Goal: Information Seeking & Learning: Learn about a topic

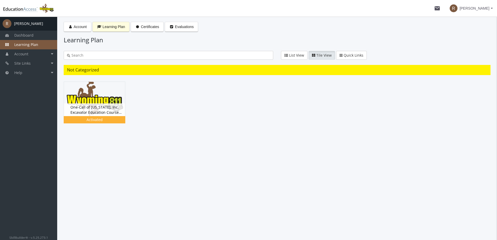
click at [274, 152] on div "Account Learning Plan Certificates Evaluations Learning Plan List View Tile Vie…" at bounding box center [276, 128] width 439 height 223
click at [110, 25] on span "Learning Plan" at bounding box center [114, 27] width 22 height 4
click at [110, 28] on span "Learning Plan" at bounding box center [114, 27] width 22 height 4
click at [94, 118] on div "Activated" at bounding box center [94, 118] width 59 height 5
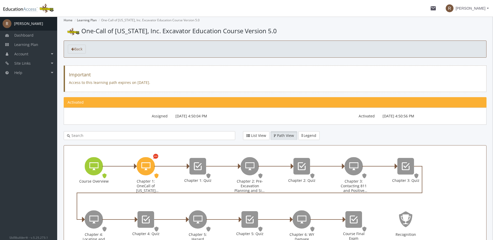
scroll to position [26, 0]
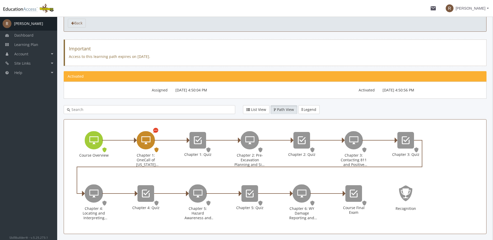
click at [146, 141] on icon "Chapter 1: OneCall of Wyoming Introduction" at bounding box center [145, 140] width 9 height 10
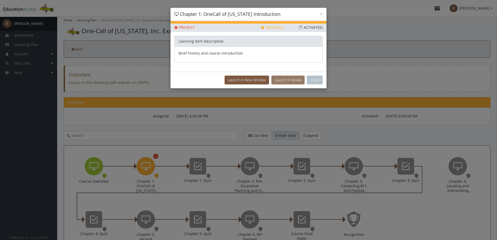
click at [285, 78] on button "Launch in Modal" at bounding box center [287, 80] width 33 height 9
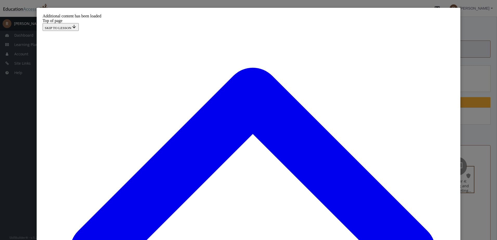
scroll to position [2727, 0]
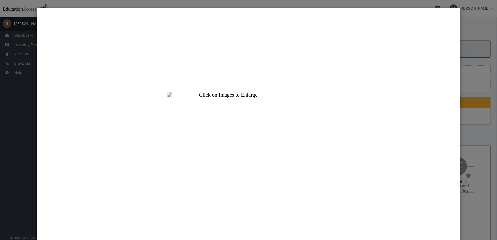
scroll to position [61, 0]
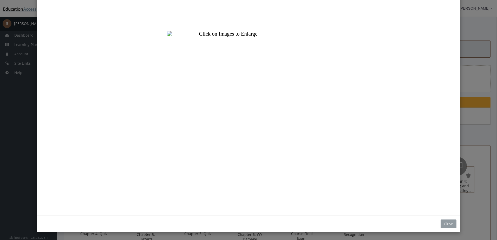
click at [446, 225] on button "Close" at bounding box center [448, 223] width 16 height 9
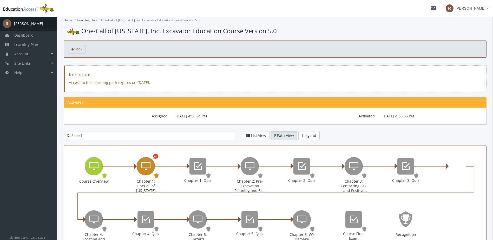
click at [149, 162] on icon "Chapter 1: OneCall of Wyoming Introduction" at bounding box center [145, 166] width 9 height 10
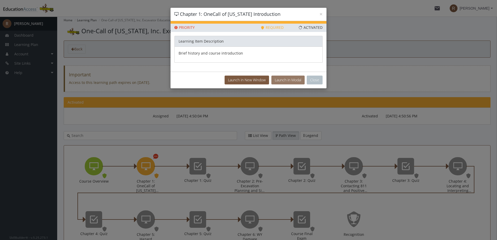
click at [286, 81] on button "Launch in Modal" at bounding box center [287, 80] width 33 height 9
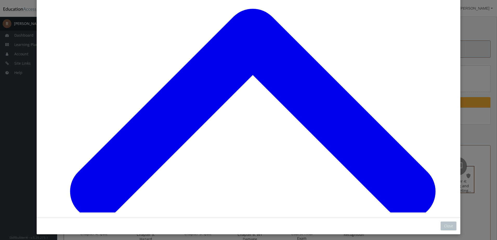
scroll to position [61, 0]
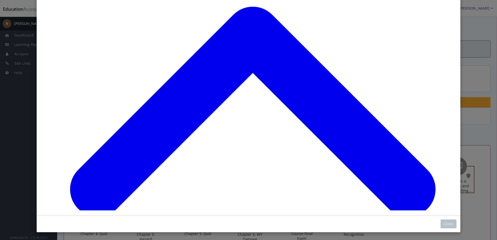
drag, startPoint x: 195, startPoint y: 114, endPoint x: 275, endPoint y: 78, distance: 87.8
drag, startPoint x: 209, startPoint y: 152, endPoint x: 294, endPoint y: 116, distance: 92.8
drag, startPoint x: 206, startPoint y: 183, endPoint x: 278, endPoint y: 145, distance: 82.0
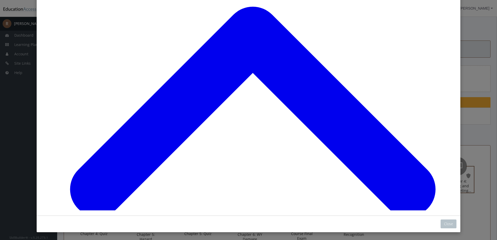
drag, startPoint x: 184, startPoint y: 183, endPoint x: 264, endPoint y: 185, distance: 80.6
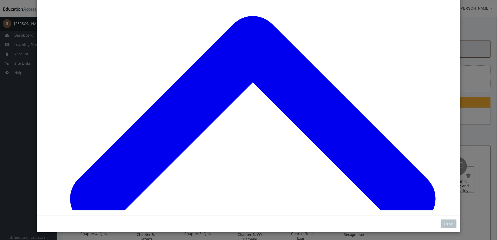
scroll to position [3189, 0]
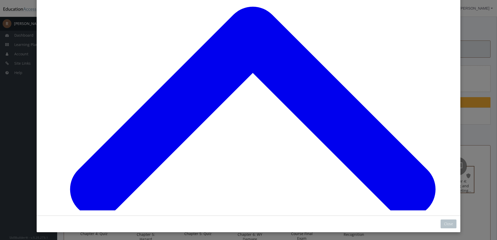
scroll to position [3342, 0]
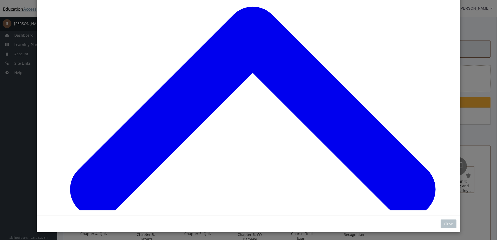
scroll to position [3394, 0]
click at [438, 224] on div "Close" at bounding box center [248, 224] width 423 height 17
click at [443, 224] on button "Close" at bounding box center [448, 223] width 16 height 9
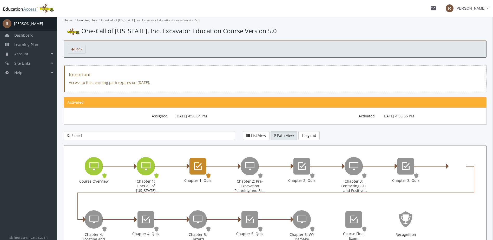
click at [198, 168] on icon "Chapter 1: Quiz" at bounding box center [198, 166] width 8 height 10
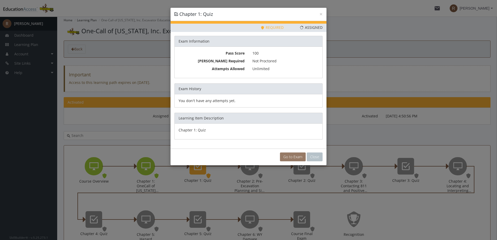
click at [291, 159] on link "Go to Exam" at bounding box center [293, 156] width 26 height 9
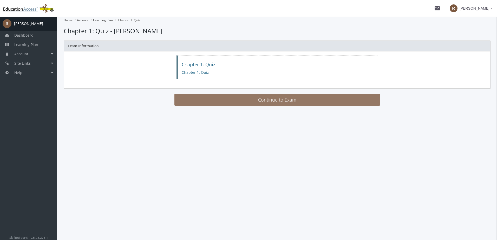
click at [239, 101] on button "Continue to Exam" at bounding box center [276, 100] width 205 height 12
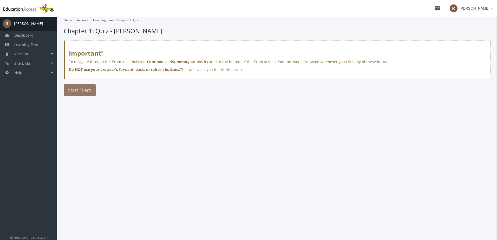
click at [84, 93] on span "Start Exam" at bounding box center [79, 90] width 23 height 6
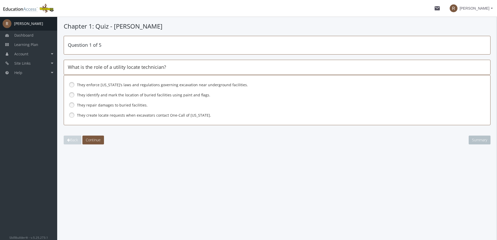
click at [70, 94] on link at bounding box center [72, 95] width 8 height 8
click at [73, 107] on link at bounding box center [72, 105] width 8 height 8
click at [70, 97] on link at bounding box center [72, 95] width 8 height 8
click at [96, 140] on span "Continue" at bounding box center [93, 139] width 15 height 5
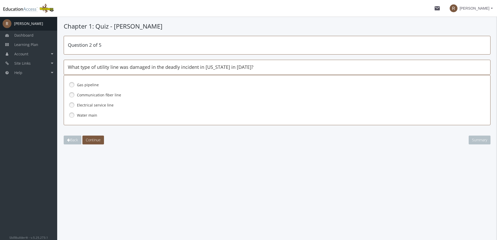
click at [68, 86] on link at bounding box center [72, 85] width 8 height 8
click at [94, 139] on span "Continue" at bounding box center [93, 139] width 15 height 5
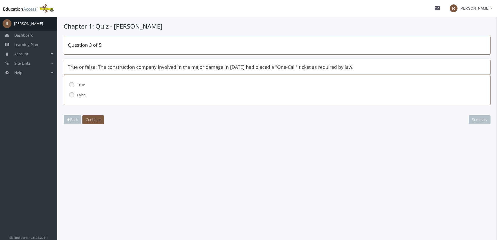
drag, startPoint x: 71, startPoint y: 85, endPoint x: 76, endPoint y: 85, distance: 5.2
click at [72, 85] on link at bounding box center [72, 85] width 8 height 8
click at [93, 118] on button "Continue" at bounding box center [93, 119] width 22 height 9
click at [76, 93] on div "False" at bounding box center [277, 95] width 418 height 9
click at [91, 118] on span "Continue" at bounding box center [93, 119] width 15 height 5
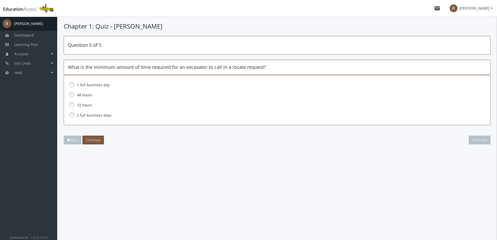
click at [71, 96] on link at bounding box center [72, 95] width 8 height 8
click at [73, 111] on link at bounding box center [72, 115] width 8 height 8
click at [73, 116] on link at bounding box center [72, 115] width 8 height 8
click at [97, 141] on span "Continue" at bounding box center [93, 139] width 15 height 5
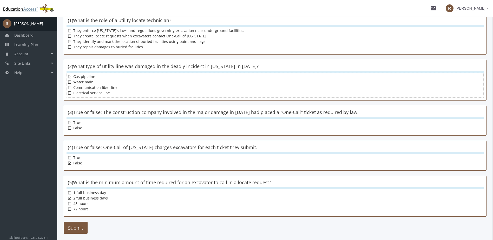
scroll to position [74, 0]
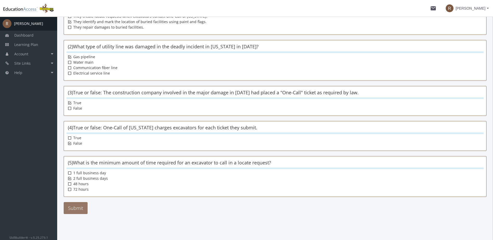
click at [86, 205] on button "Submit" at bounding box center [76, 208] width 24 height 12
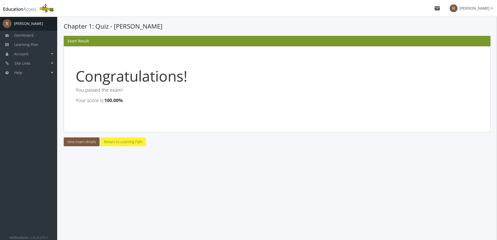
click at [127, 141] on link "Return to Learning Path" at bounding box center [123, 141] width 45 height 9
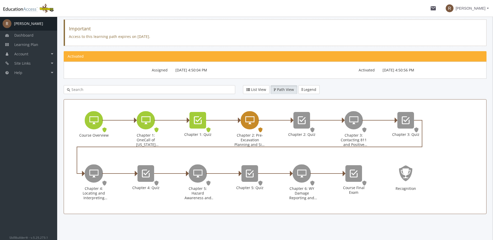
scroll to position [20, 0]
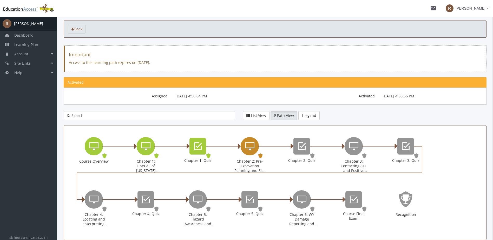
click at [243, 147] on div "Chapter 2: Pre-Excavation Planning and Site Preparation" at bounding box center [250, 146] width 18 height 18
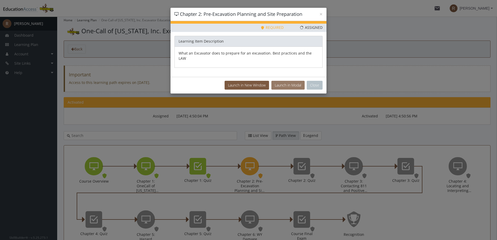
click at [294, 81] on button "Launch in Modal" at bounding box center [287, 85] width 33 height 9
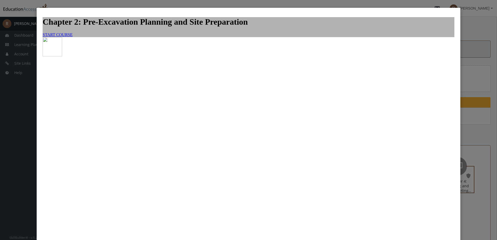
click at [72, 37] on span "START COURSE" at bounding box center [58, 34] width 30 height 4
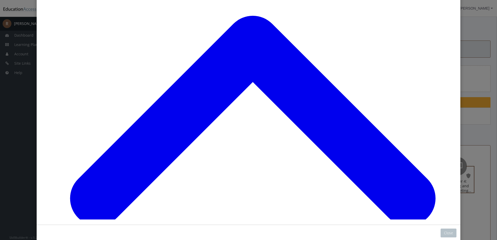
scroll to position [463, 0]
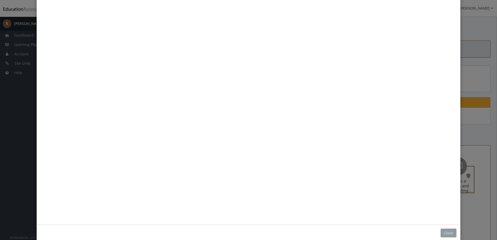
click at [446, 234] on button "Close" at bounding box center [448, 233] width 16 height 9
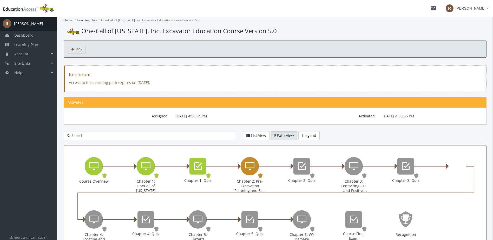
click at [231, 165] on div "Chapter 2: Pre-Excavation Planning and Site Preparation" at bounding box center [250, 175] width 52 height 53
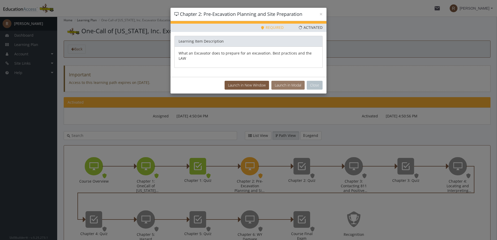
drag, startPoint x: 286, startPoint y: 79, endPoint x: 290, endPoint y: 79, distance: 3.9
click at [286, 81] on button "Launch in Modal" at bounding box center [287, 85] width 33 height 9
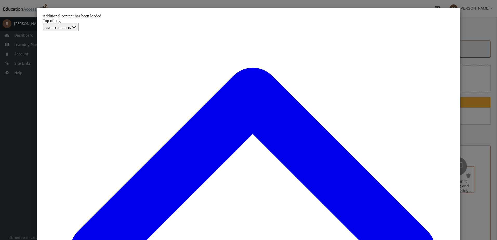
scroll to position [743, 0]
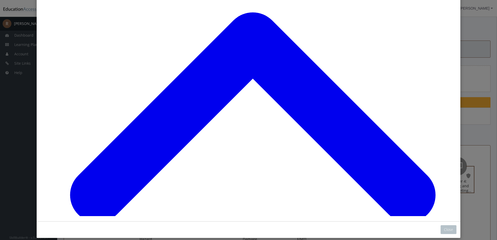
scroll to position [61, 0]
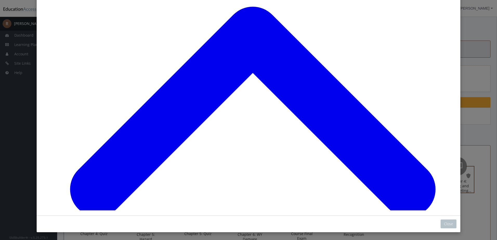
scroll to position [1261, 0]
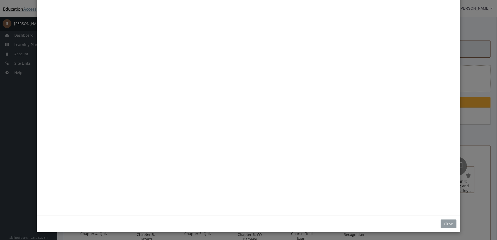
click at [446, 227] on button "Close" at bounding box center [448, 223] width 16 height 9
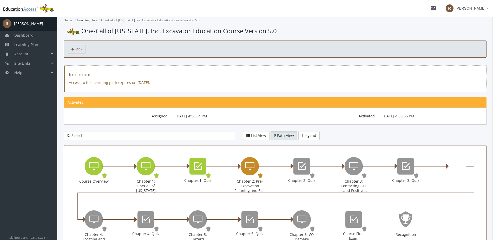
click at [248, 171] on icon "Chapter 2: Pre-Excavation Planning and Site Preparation" at bounding box center [249, 166] width 9 height 10
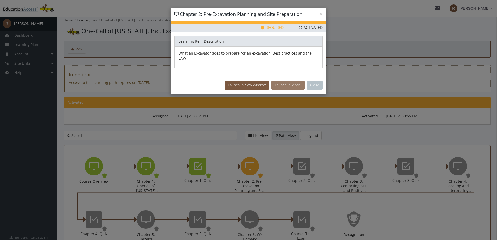
click at [277, 81] on button "Launch in Modal" at bounding box center [287, 85] width 33 height 9
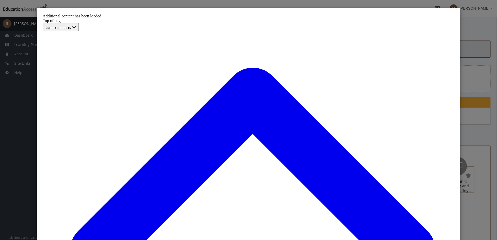
scroll to position [1813, 0]
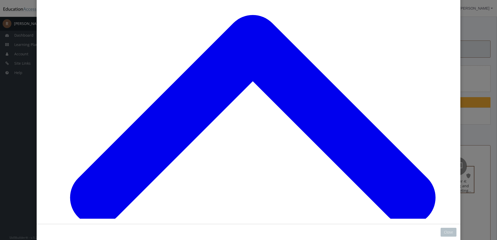
scroll to position [61, 0]
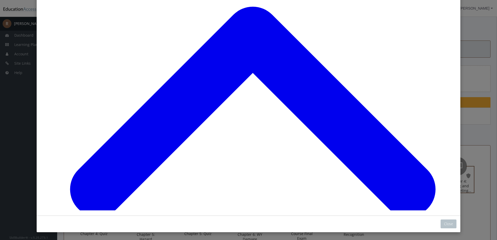
click at [449, 227] on button "Close" at bounding box center [448, 223] width 16 height 9
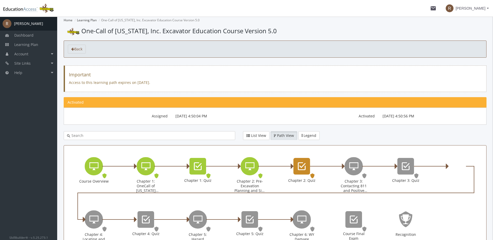
click at [302, 165] on icon "Chapter 2: Quiz" at bounding box center [302, 166] width 8 height 10
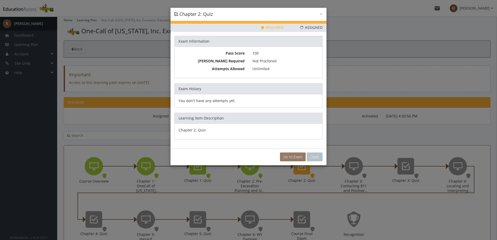
click at [295, 157] on link "Go to Exam" at bounding box center [293, 156] width 26 height 9
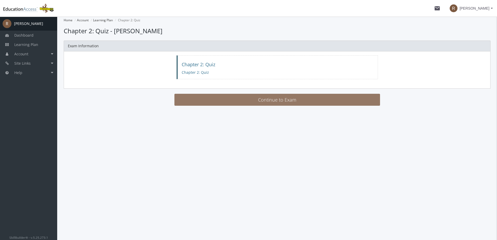
click at [240, 100] on button "Continue to Exam" at bounding box center [276, 100] width 205 height 12
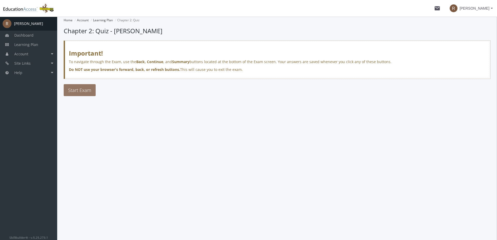
click at [75, 91] on span "Start Exam" at bounding box center [79, 90] width 23 height 6
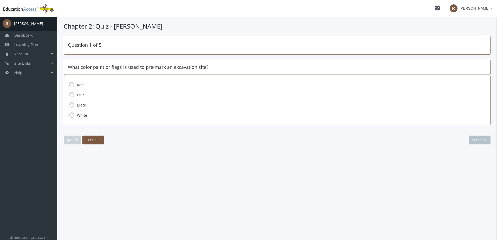
click at [81, 115] on label "White" at bounding box center [265, 115] width 376 height 5
click at [95, 142] on span "Continue" at bounding box center [93, 139] width 15 height 5
click at [69, 115] on link at bounding box center [72, 115] width 8 height 8
click at [97, 139] on span "Continue" at bounding box center [93, 139] width 15 height 5
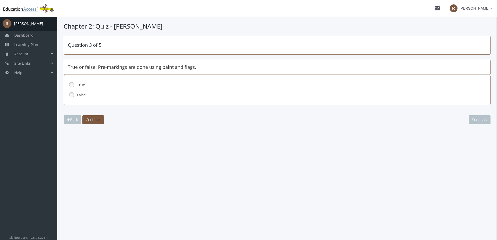
click at [73, 83] on link at bounding box center [72, 85] width 8 height 8
click at [69, 95] on link at bounding box center [72, 95] width 8 height 8
click at [97, 121] on span "Continue" at bounding box center [93, 119] width 15 height 5
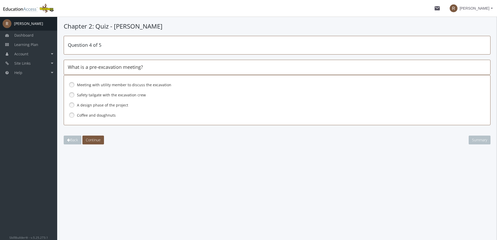
click at [117, 85] on label "Meeting with utility member to discuss the excavation" at bounding box center [265, 84] width 376 height 5
click at [94, 138] on span "Continue" at bounding box center [93, 139] width 15 height 5
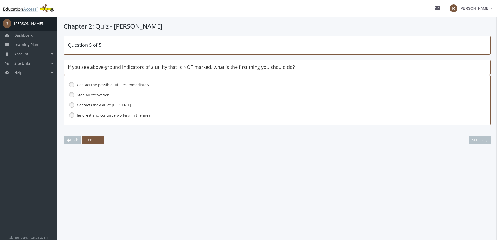
click at [67, 98] on div "Contact the possible utilities immediately Stop all excavation Contact One-Call…" at bounding box center [277, 100] width 427 height 50
click at [69, 96] on link at bounding box center [72, 95] width 8 height 8
click at [93, 139] on span "Continue" at bounding box center [93, 139] width 15 height 5
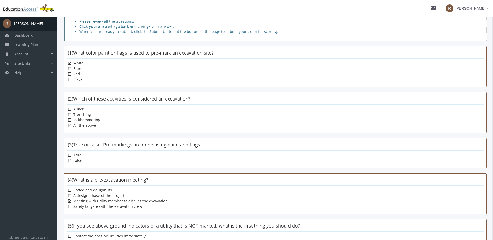
scroll to position [84, 0]
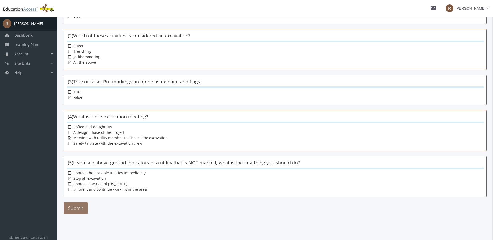
click at [74, 207] on button "Submit" at bounding box center [76, 208] width 24 height 12
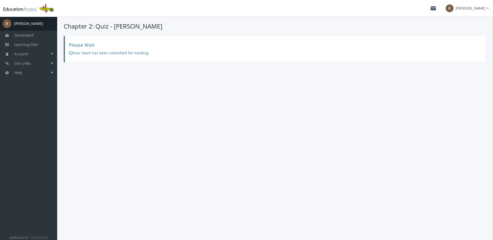
scroll to position [0, 0]
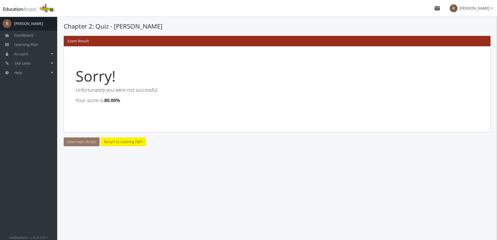
click at [86, 141] on link "View exam details" at bounding box center [82, 141] width 36 height 9
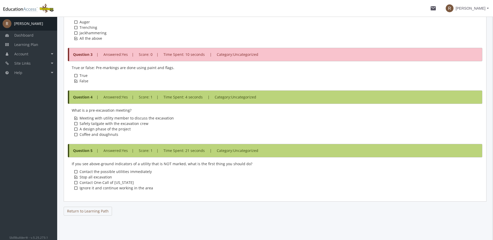
scroll to position [292, 0]
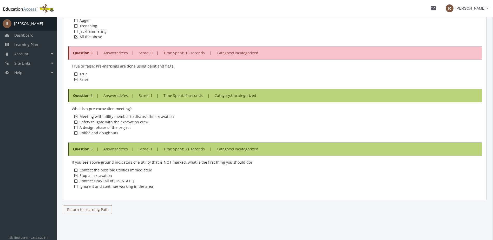
click at [106, 207] on link "Return to Learning Path" at bounding box center [88, 209] width 48 height 9
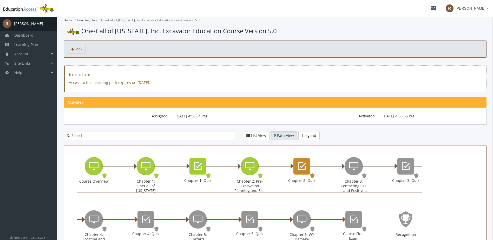
click at [303, 171] on icon "Chapter 2: Quiz" at bounding box center [302, 166] width 8 height 10
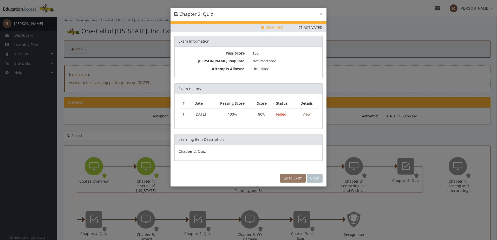
click at [296, 178] on link "Go to Exam" at bounding box center [293, 178] width 26 height 9
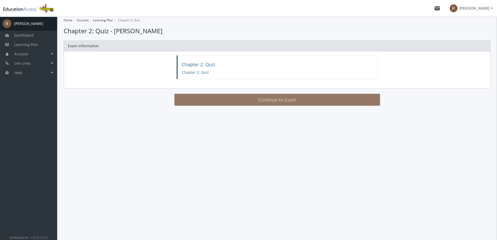
click at [275, 103] on button "Continue to Exam" at bounding box center [276, 100] width 205 height 12
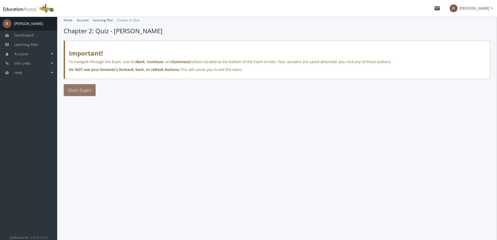
click at [75, 93] on span "Start Exam" at bounding box center [79, 90] width 23 height 6
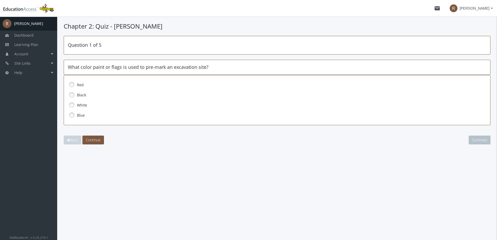
click at [74, 106] on link at bounding box center [72, 105] width 8 height 8
click at [92, 140] on span "Continue" at bounding box center [93, 139] width 15 height 5
click at [84, 119] on div "All the above" at bounding box center [277, 115] width 418 height 9
click at [93, 141] on span "Continue" at bounding box center [93, 139] width 15 height 5
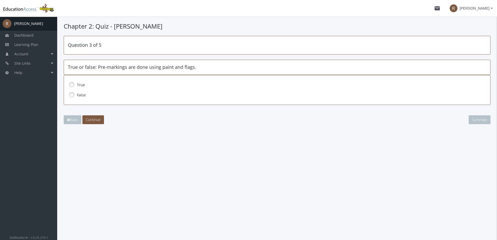
click at [72, 85] on link at bounding box center [72, 85] width 8 height 8
click at [94, 119] on span "Continue" at bounding box center [93, 119] width 15 height 5
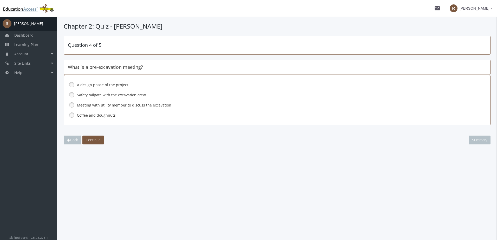
click at [149, 102] on div "Meeting with utility member to discuss the excavation" at bounding box center [277, 105] width 418 height 9
click at [96, 138] on span "Continue" at bounding box center [93, 139] width 15 height 5
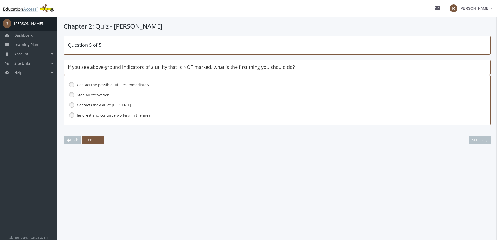
click at [83, 96] on label "Stop all excavation" at bounding box center [265, 94] width 376 height 5
click at [96, 138] on span "Continue" at bounding box center [93, 139] width 15 height 5
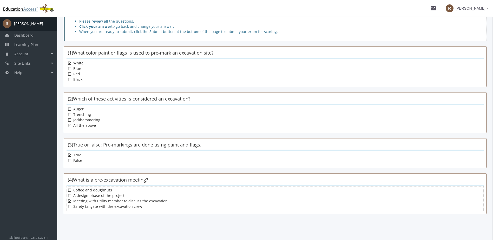
scroll to position [84, 0]
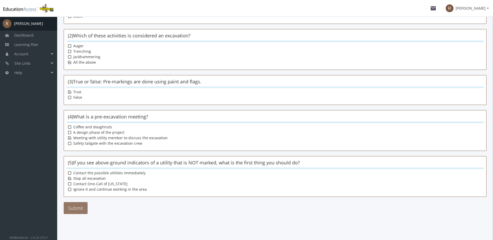
click at [83, 205] on button "Submit" at bounding box center [76, 208] width 24 height 12
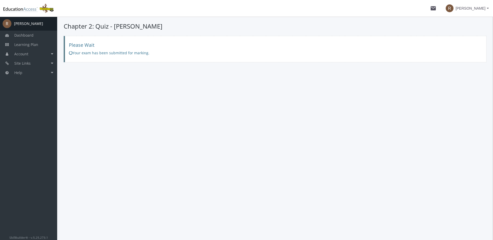
scroll to position [0, 0]
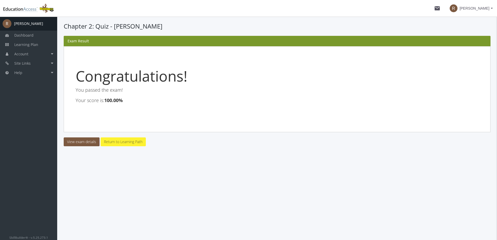
click at [131, 142] on link "Return to Learning Path" at bounding box center [123, 141] width 45 height 9
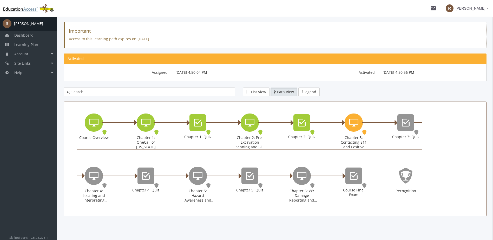
scroll to position [46, 0]
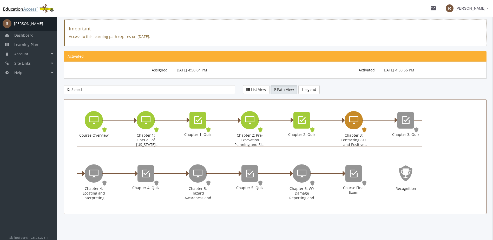
click at [351, 127] on div "Chapter 3: Contacting 811 and Positive Response" at bounding box center [353, 120] width 18 height 18
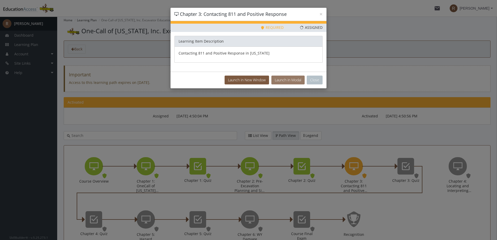
click at [282, 76] on button "Launch in Modal" at bounding box center [287, 80] width 33 height 9
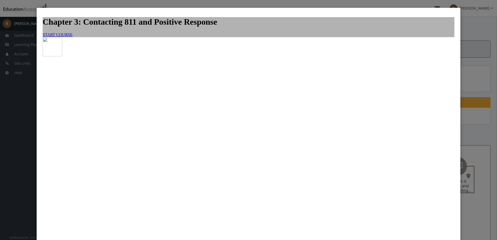
click at [72, 37] on link "START COURSE" at bounding box center [58, 34] width 30 height 4
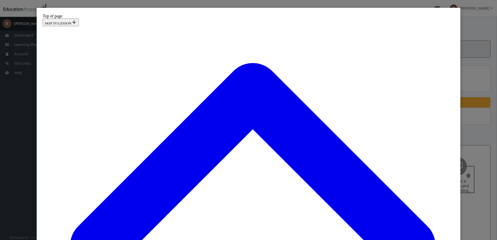
scroll to position [36, 0]
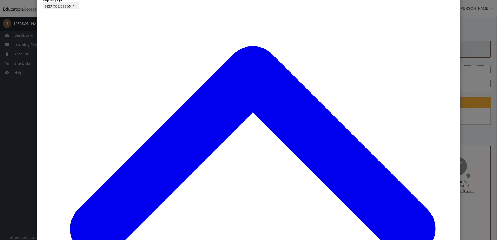
scroll to position [26, 0]
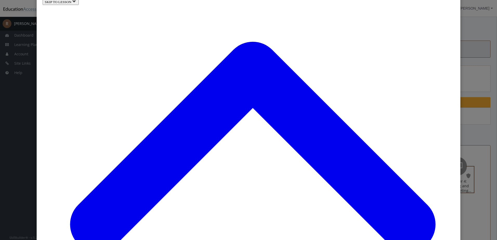
scroll to position [427, 0]
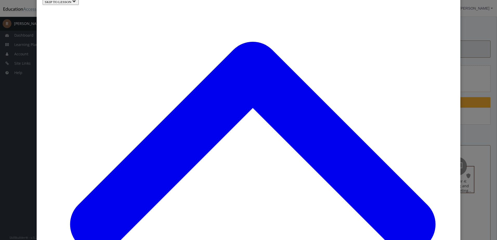
scroll to position [665, 0]
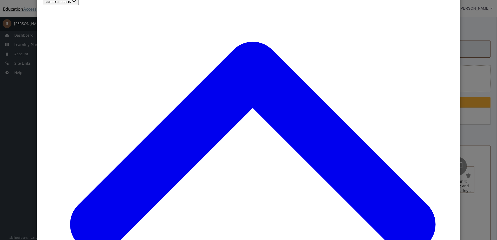
scroll to position [765, 0]
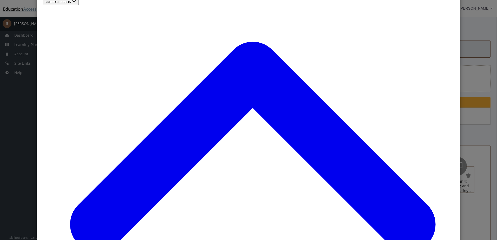
drag, startPoint x: 166, startPoint y: 168, endPoint x: 398, endPoint y: 171, distance: 231.7
drag, startPoint x: 169, startPoint y: 165, endPoint x: 345, endPoint y: 169, distance: 175.9
drag, startPoint x: 175, startPoint y: 167, endPoint x: 231, endPoint y: 168, distance: 55.6
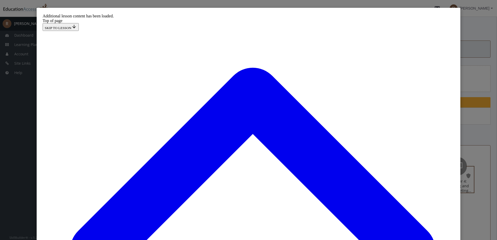
drag, startPoint x: 391, startPoint y: 13, endPoint x: 390, endPoint y: -2, distance: 14.9
click at [390, 12] on html "Additional lesson content has been loaded. Top of page SKIP TO LESSON Home Chap…" at bounding box center [249, 152] width 416 height 281
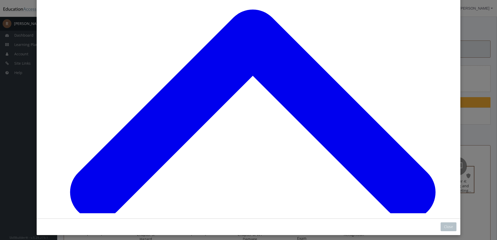
scroll to position [61, 0]
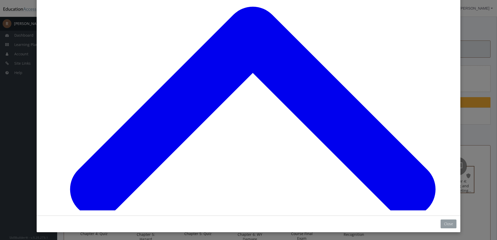
click at [448, 224] on button "Close" at bounding box center [448, 223] width 16 height 9
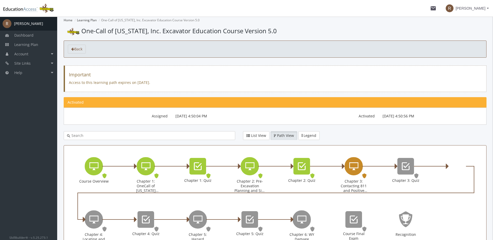
click at [358, 170] on div "Chapter 3: Contacting 811 and Positive Response" at bounding box center [353, 166] width 18 height 18
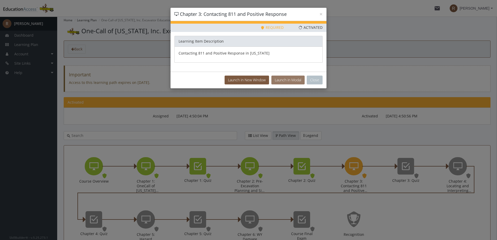
click at [276, 79] on button "Launch in Modal" at bounding box center [287, 80] width 33 height 9
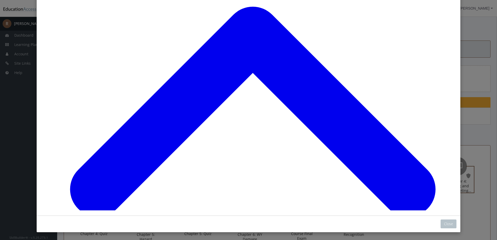
scroll to position [380, 0]
click at [444, 226] on button "Close" at bounding box center [448, 223] width 16 height 9
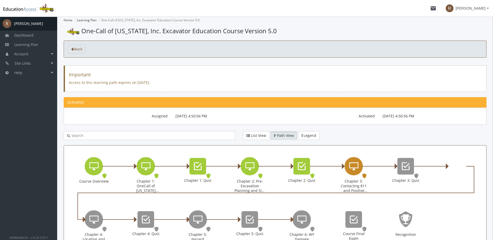
click at [352, 168] on icon "Chapter 3: Contacting 811 and Positive Response" at bounding box center [353, 166] width 9 height 10
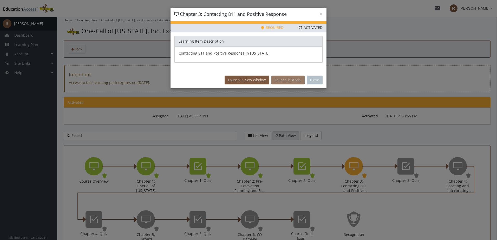
click at [281, 79] on button "Launch in Modal" at bounding box center [287, 80] width 33 height 9
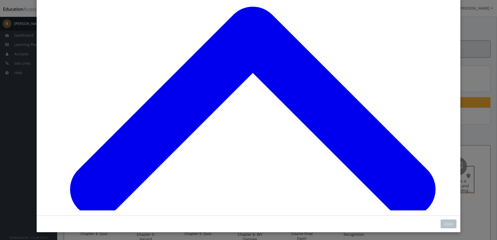
scroll to position [729, 0]
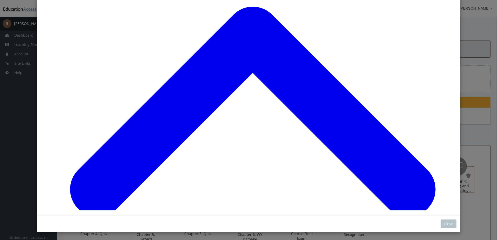
drag, startPoint x: 124, startPoint y: 132, endPoint x: 142, endPoint y: 132, distance: 17.9
drag, startPoint x: 124, startPoint y: 131, endPoint x: 365, endPoint y: 136, distance: 241.1
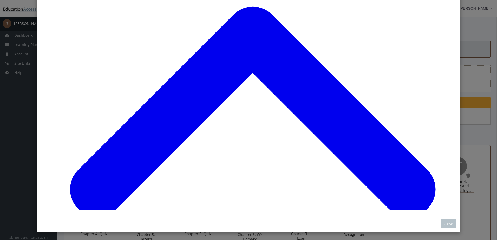
scroll to position [884, 0]
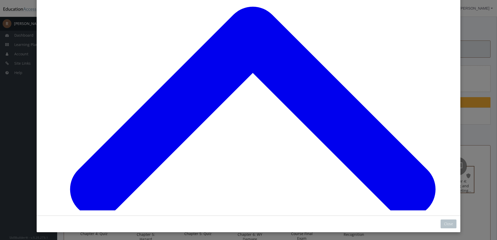
scroll to position [1304, 0]
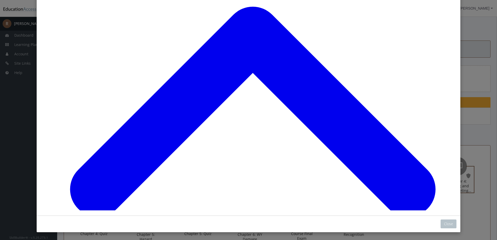
drag, startPoint x: 423, startPoint y: 59, endPoint x: 406, endPoint y: 75, distance: 23.1
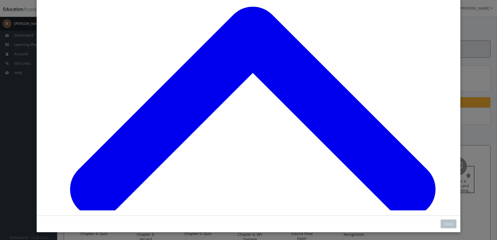
scroll to position [1586, 0]
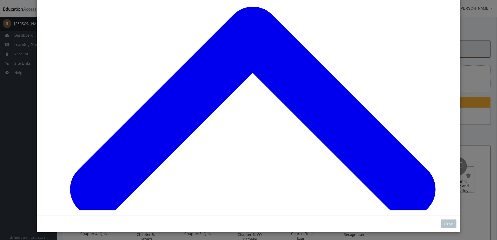
scroll to position [1655, 0]
click at [444, 224] on button "Close" at bounding box center [448, 223] width 16 height 9
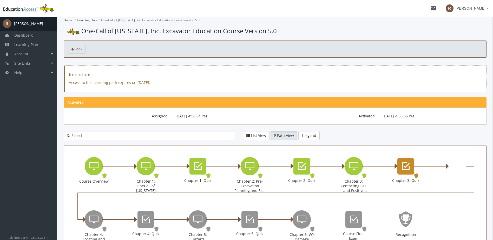
click at [405, 172] on div "Chapter 3: Quiz" at bounding box center [405, 166] width 17 height 17
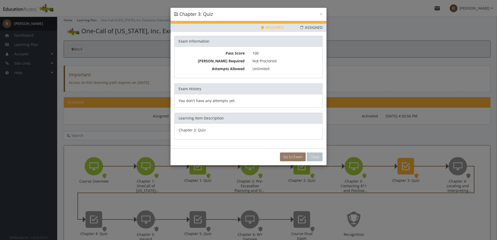
click at [288, 155] on link "Go to Exam" at bounding box center [293, 156] width 26 height 9
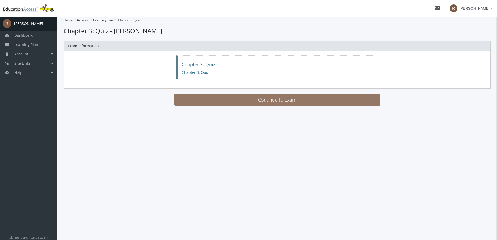
click at [274, 96] on button "Continue to Exam" at bounding box center [276, 100] width 205 height 12
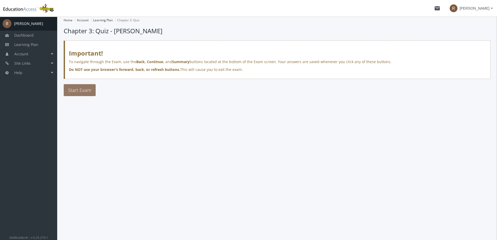
click at [86, 91] on span "Start Exam" at bounding box center [79, 90] width 23 height 6
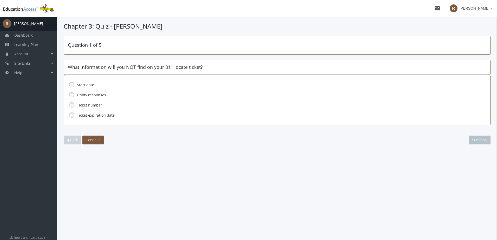
click at [70, 96] on link at bounding box center [72, 95] width 8 height 8
click at [98, 139] on span "Continue" at bounding box center [93, 139] width 15 height 5
click at [93, 112] on div "All the above" at bounding box center [277, 115] width 418 height 9
click at [101, 136] on button "Continue" at bounding box center [93, 140] width 22 height 9
click at [101, 96] on label "Privately owned lines" at bounding box center [265, 94] width 376 height 5
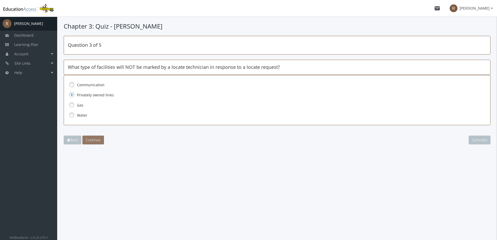
click at [98, 138] on span "Continue" at bounding box center [93, 139] width 15 height 5
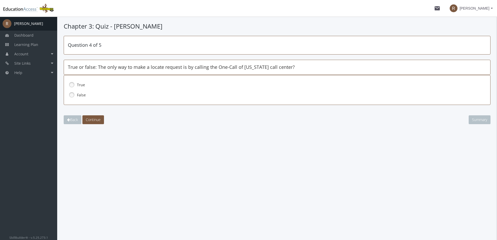
click at [85, 91] on div "False" at bounding box center [277, 95] width 418 height 9
click at [84, 94] on label "False" at bounding box center [265, 94] width 376 height 5
click at [96, 120] on span "Continue" at bounding box center [93, 119] width 15 height 5
click at [89, 98] on div "False" at bounding box center [277, 95] width 418 height 9
click at [92, 120] on span "Continue" at bounding box center [93, 119] width 15 height 5
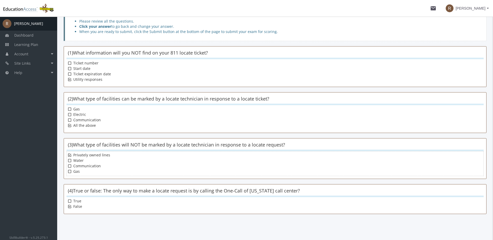
scroll to position [74, 0]
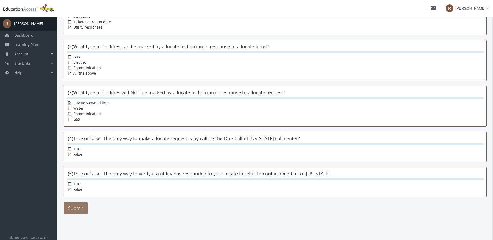
click at [76, 206] on button "Submit" at bounding box center [76, 208] width 24 height 12
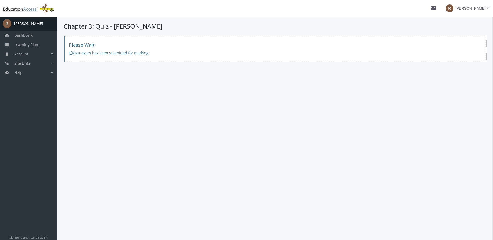
scroll to position [0, 0]
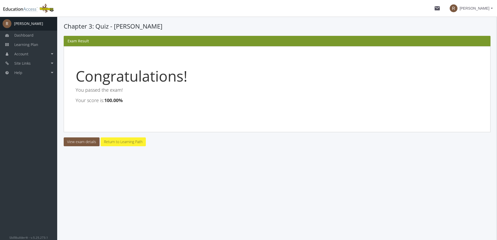
click at [122, 143] on link "Return to Learning Path" at bounding box center [123, 141] width 45 height 9
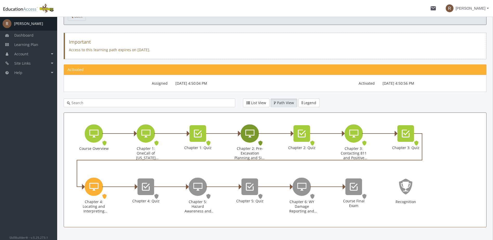
scroll to position [46, 0]
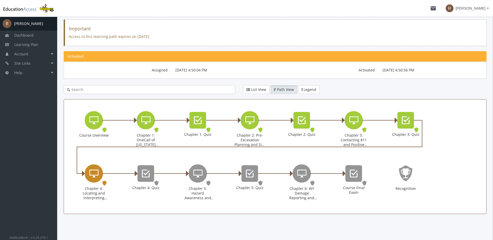
click at [97, 178] on icon "Chapter 4: Locating and Interpreting Markings" at bounding box center [93, 173] width 9 height 10
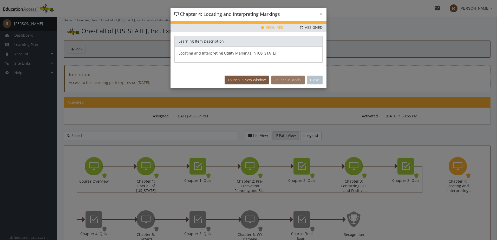
click at [286, 82] on button "Launch in Modal" at bounding box center [287, 80] width 33 height 9
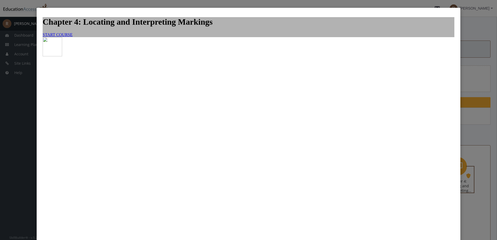
click at [72, 37] on link "START COURSE" at bounding box center [58, 34] width 30 height 4
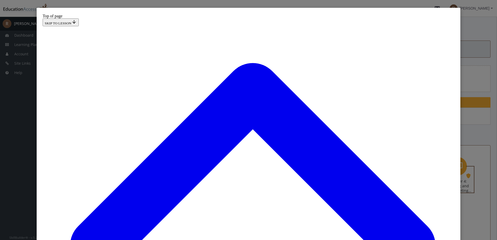
scroll to position [68, 0]
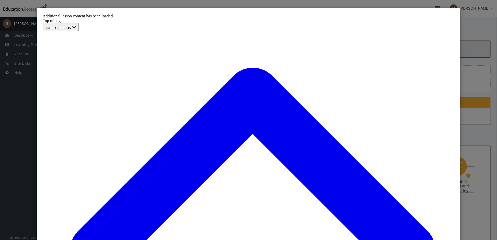
scroll to position [296, 0]
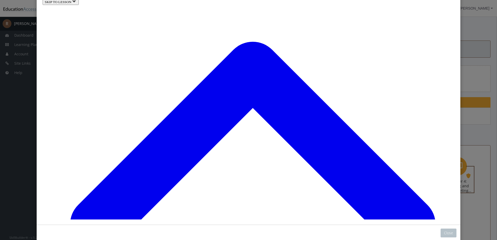
drag, startPoint x: 180, startPoint y: 144, endPoint x: 292, endPoint y: 145, distance: 112.5
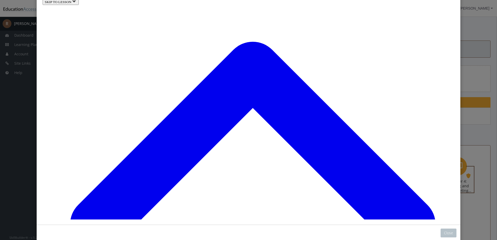
scroll to position [1630, 0]
drag, startPoint x: 215, startPoint y: 211, endPoint x: 264, endPoint y: 121, distance: 102.1
drag, startPoint x: 205, startPoint y: 193, endPoint x: 277, endPoint y: 129, distance: 95.5
drag, startPoint x: 189, startPoint y: 104, endPoint x: 270, endPoint y: 149, distance: 92.8
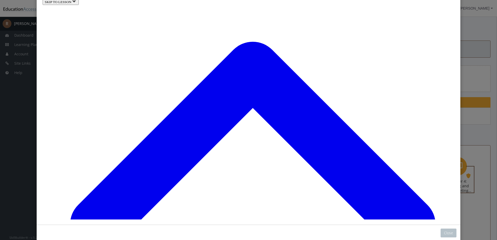
drag, startPoint x: 187, startPoint y: 172, endPoint x: 277, endPoint y: 169, distance: 90.4
drag, startPoint x: 192, startPoint y: 191, endPoint x: 286, endPoint y: 185, distance: 93.5
drag, startPoint x: 203, startPoint y: 85, endPoint x: 271, endPoint y: 110, distance: 72.2
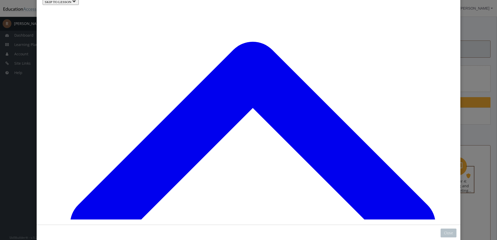
drag, startPoint x: 192, startPoint y: 83, endPoint x: 281, endPoint y: 83, distance: 88.8
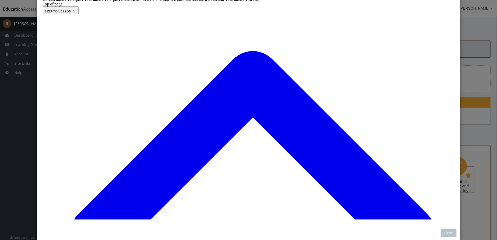
scroll to position [1812, 0]
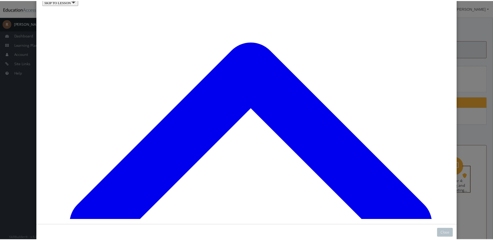
scroll to position [35, 0]
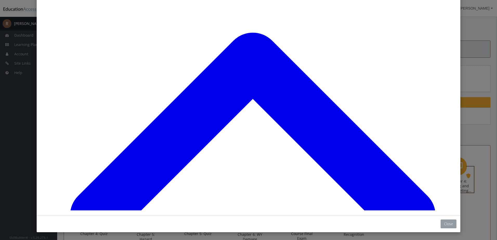
click at [451, 224] on button "Close" at bounding box center [448, 223] width 16 height 9
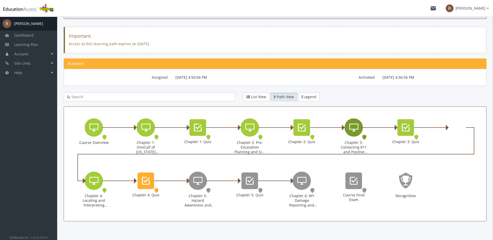
scroll to position [46, 0]
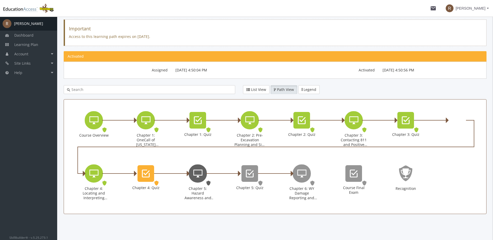
click at [202, 179] on div "Chapter 5: Hazard Awareness and Excavation Best Practices" at bounding box center [198, 173] width 18 height 18
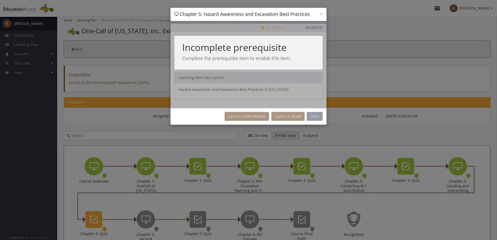
click at [310, 114] on button "Close" at bounding box center [315, 116] width 16 height 9
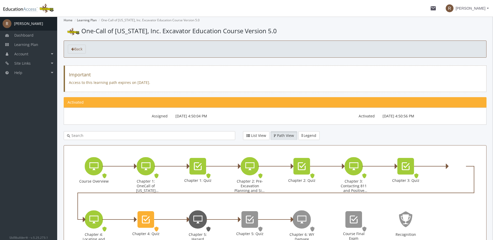
scroll to position [16, 0]
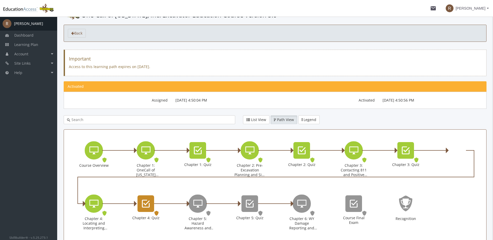
click at [145, 205] on icon "Chapter 4: Quiz" at bounding box center [146, 203] width 8 height 10
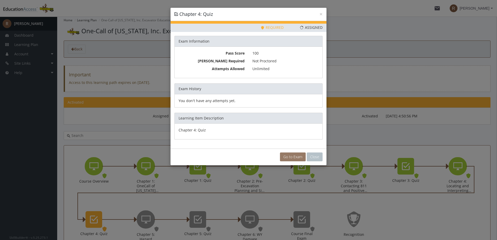
click at [292, 156] on link "Go to Exam" at bounding box center [293, 156] width 26 height 9
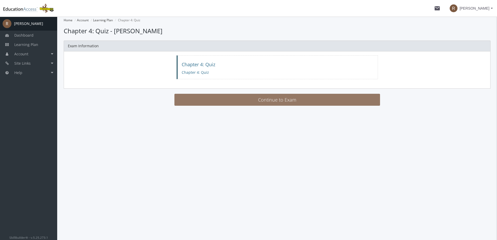
click at [294, 100] on button "Continue to Exam" at bounding box center [276, 100] width 205 height 12
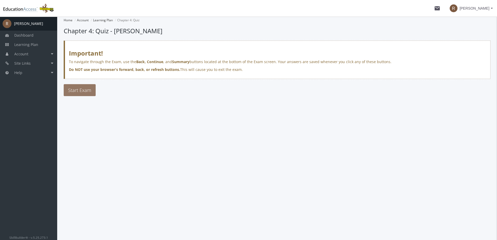
click at [70, 90] on span "Start Exam" at bounding box center [79, 90] width 23 height 6
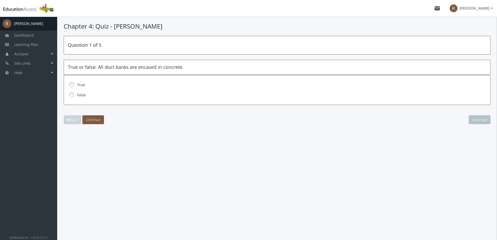
click at [82, 84] on label "True" at bounding box center [265, 84] width 376 height 5
click at [94, 118] on span "Continue" at bounding box center [93, 119] width 15 height 5
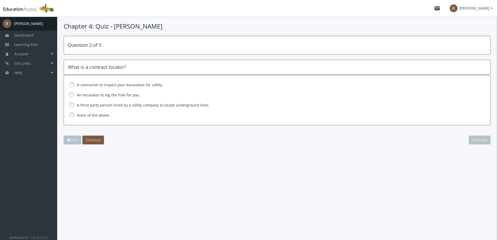
click at [202, 105] on label "A third party person hired by a utility company to locate underground lines." at bounding box center [265, 105] width 376 height 5
click at [96, 138] on span "Continue" at bounding box center [93, 139] width 15 height 5
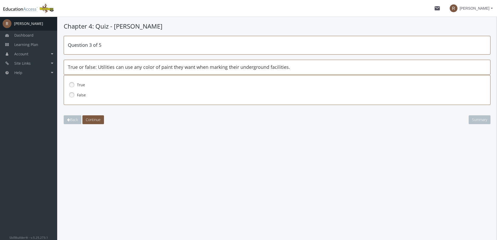
click at [84, 94] on label "False" at bounding box center [265, 94] width 376 height 5
click at [97, 120] on span "Continue" at bounding box center [93, 119] width 15 height 5
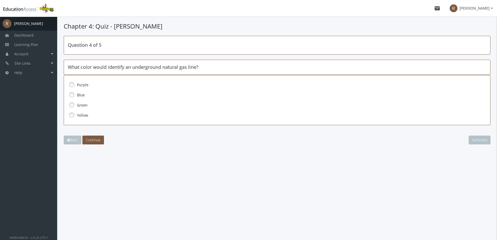
click at [83, 116] on label "Yellow" at bounding box center [265, 115] width 376 height 5
click at [94, 138] on span "Continue" at bounding box center [93, 139] width 15 height 5
click at [125, 95] on label "Two arrows connected with a line in the middle" at bounding box center [265, 94] width 376 height 5
click at [98, 139] on span "Continue" at bounding box center [93, 139] width 15 height 5
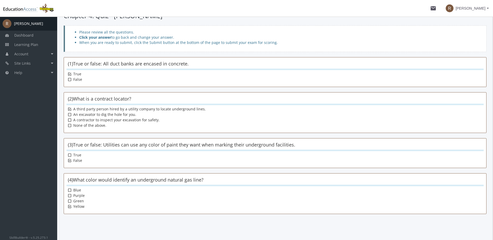
scroll to position [74, 0]
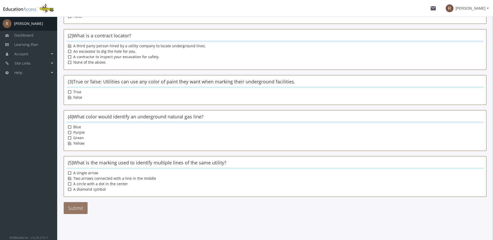
click at [77, 207] on button "Submit" at bounding box center [76, 208] width 24 height 12
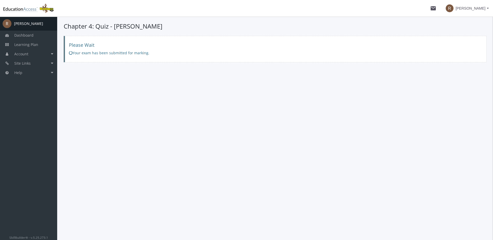
scroll to position [0, 0]
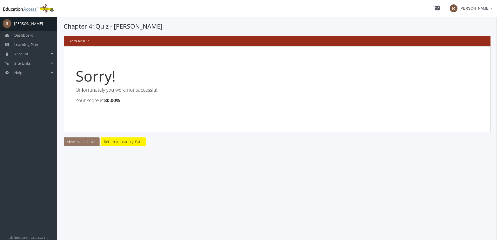
click at [78, 140] on link "View exam details" at bounding box center [82, 141] width 36 height 9
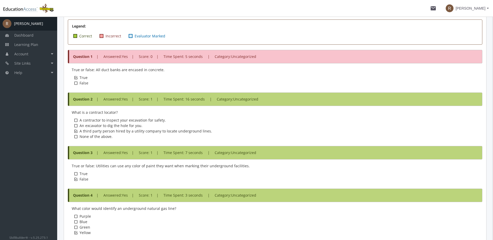
scroll to position [282, 0]
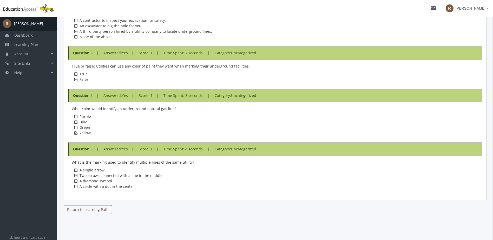
click at [88, 208] on link "Return to Learning Path" at bounding box center [88, 209] width 48 height 9
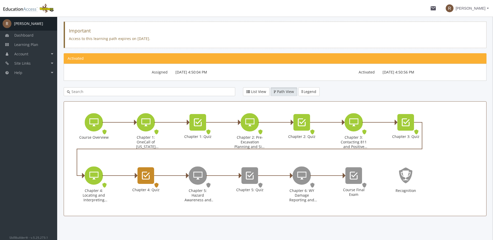
scroll to position [46, 0]
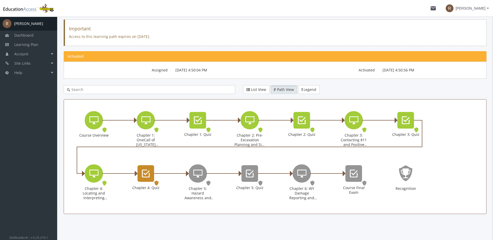
click at [146, 177] on icon "Chapter 4: Quiz" at bounding box center [146, 173] width 8 height 10
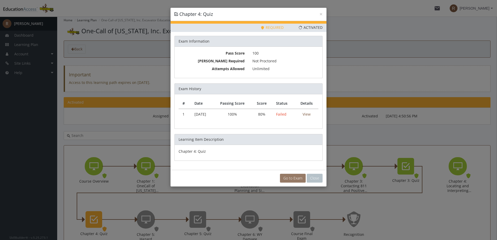
click at [290, 177] on link "Go to Exam" at bounding box center [293, 178] width 26 height 9
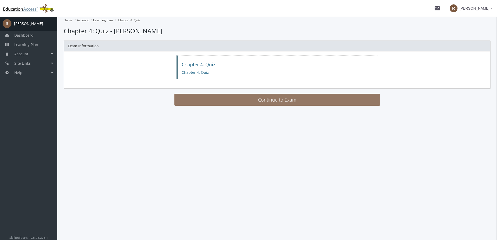
click at [265, 100] on button "Continue to Exam" at bounding box center [276, 100] width 205 height 12
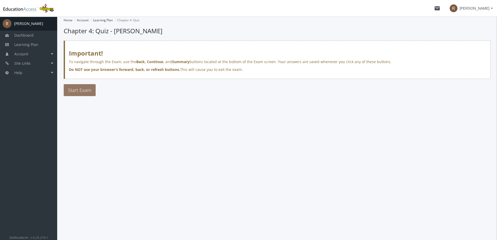
click at [82, 94] on button "Start Exam" at bounding box center [80, 90] width 32 height 12
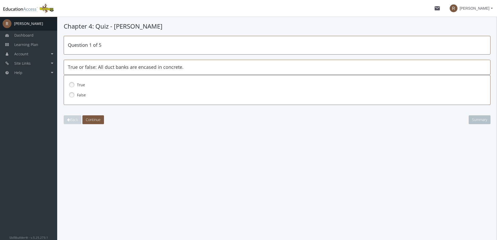
click at [68, 99] on div "False" at bounding box center [277, 95] width 418 height 9
click at [91, 120] on span "Continue" at bounding box center [93, 119] width 15 height 5
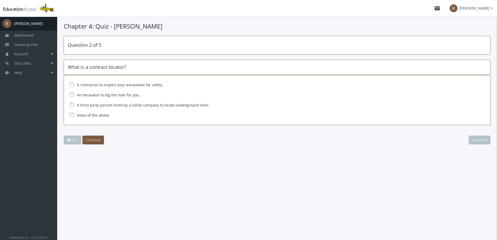
click at [83, 103] on label "A third party person hired by a utility company to locate underground lines." at bounding box center [265, 105] width 376 height 5
click at [100, 138] on span "Continue" at bounding box center [93, 139] width 15 height 5
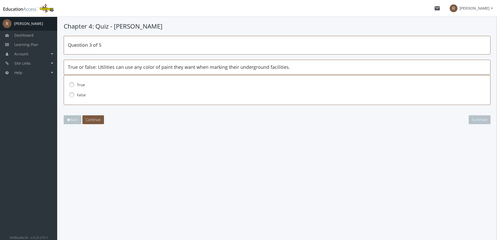
click at [116, 92] on label "False" at bounding box center [265, 94] width 376 height 5
click at [94, 118] on button "Continue" at bounding box center [93, 119] width 22 height 9
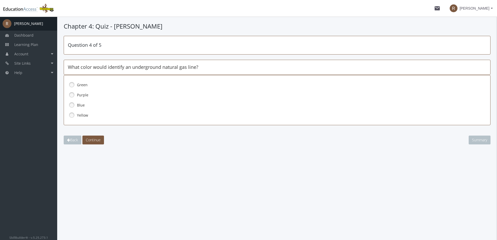
click at [89, 115] on label "Yellow" at bounding box center [265, 115] width 376 height 5
click at [103, 137] on button "Continue" at bounding box center [93, 140] width 22 height 9
click at [127, 97] on label "Two arrows connected with a line in the middle" at bounding box center [265, 94] width 376 height 5
click at [96, 141] on span "Continue" at bounding box center [93, 139] width 15 height 5
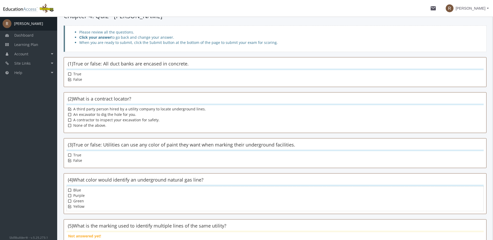
scroll to position [56, 0]
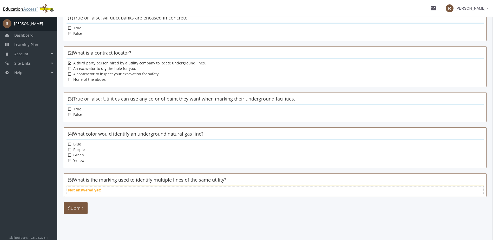
click at [174, 190] on div "Not answered yet!" at bounding box center [274, 190] width 417 height 8
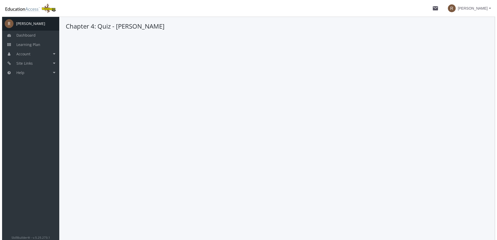
scroll to position [0, 0]
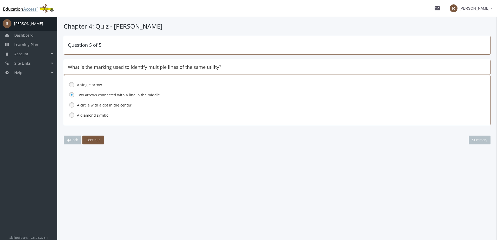
click at [81, 105] on label "A circle with a dot in the center" at bounding box center [265, 105] width 376 height 5
click at [80, 97] on label "Two arrows connected with a line in the middle" at bounding box center [265, 94] width 376 height 5
click at [103, 141] on button "Continue" at bounding box center [93, 140] width 22 height 9
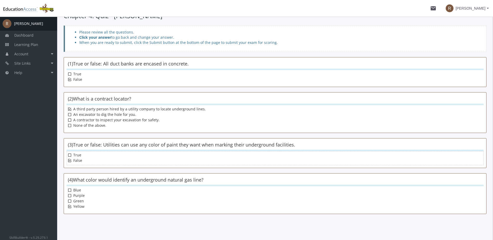
scroll to position [74, 0]
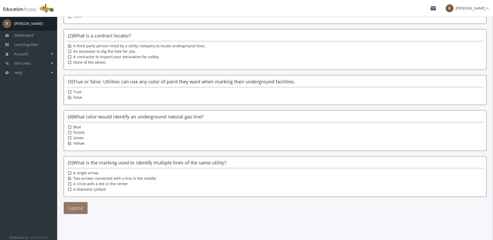
click at [75, 207] on button "Submit" at bounding box center [76, 208] width 24 height 12
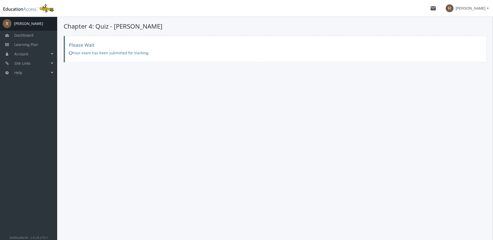
scroll to position [0, 0]
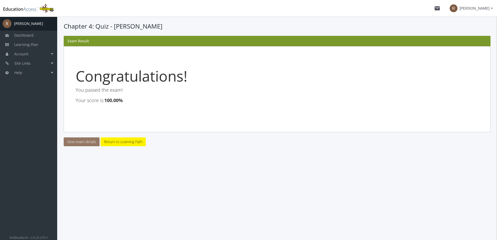
click at [85, 144] on link "View exam details" at bounding box center [82, 141] width 36 height 9
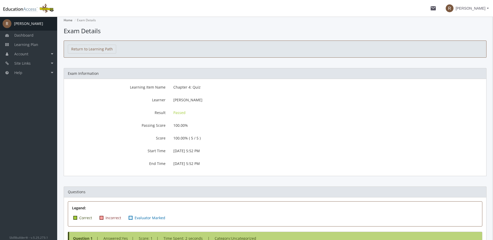
click at [483, 10] on span "[PERSON_NAME]" at bounding box center [470, 8] width 30 height 9
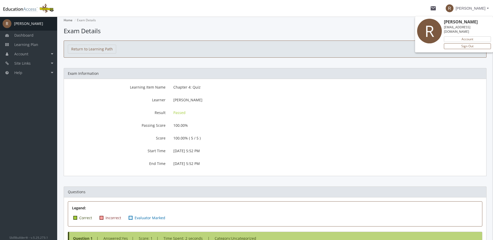
click at [476, 43] on link "Sign Out" at bounding box center [467, 46] width 47 height 6
